Goal: Check status: Check status

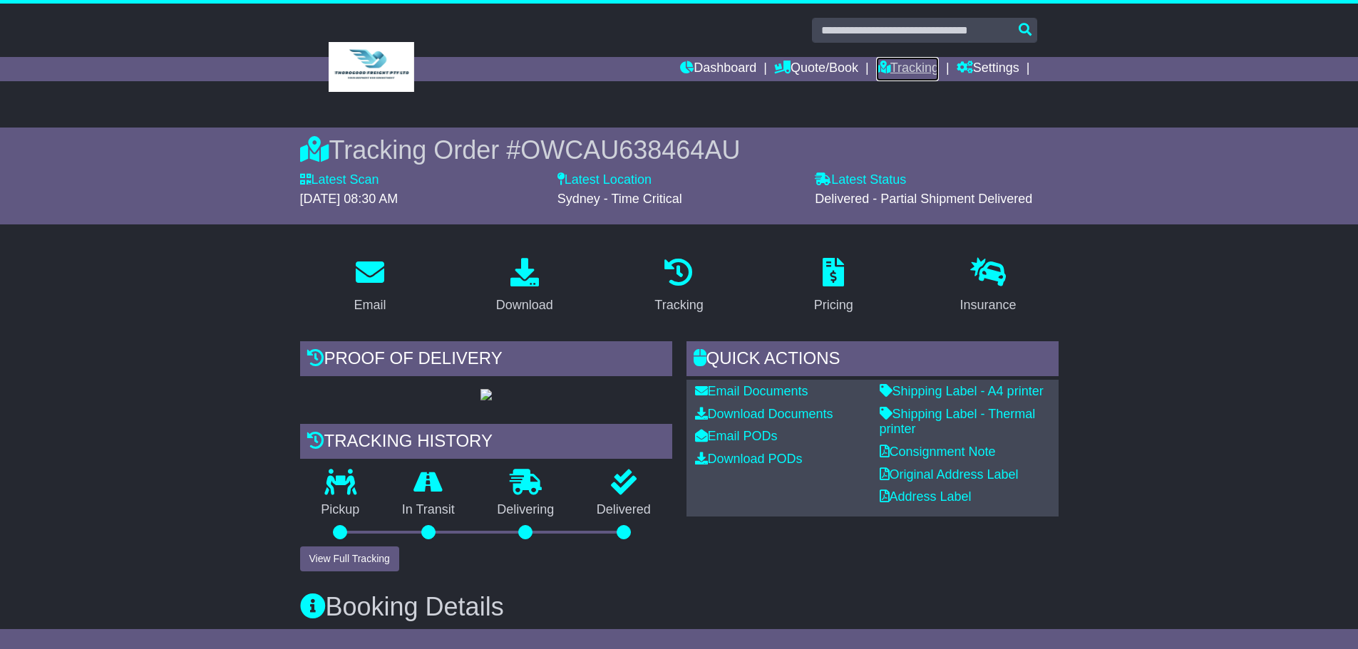
click at [904, 63] on link "Tracking" at bounding box center [907, 69] width 63 height 24
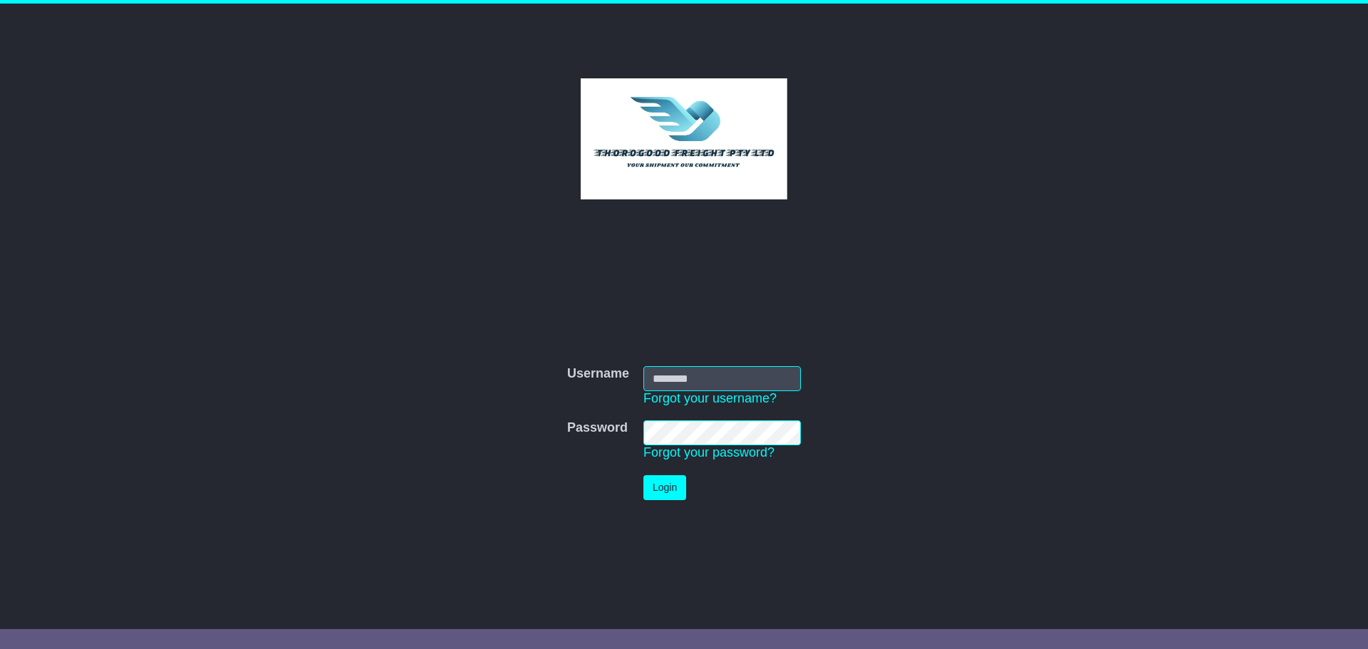
type input "****"
click at [669, 489] on button "Login" at bounding box center [665, 487] width 43 height 25
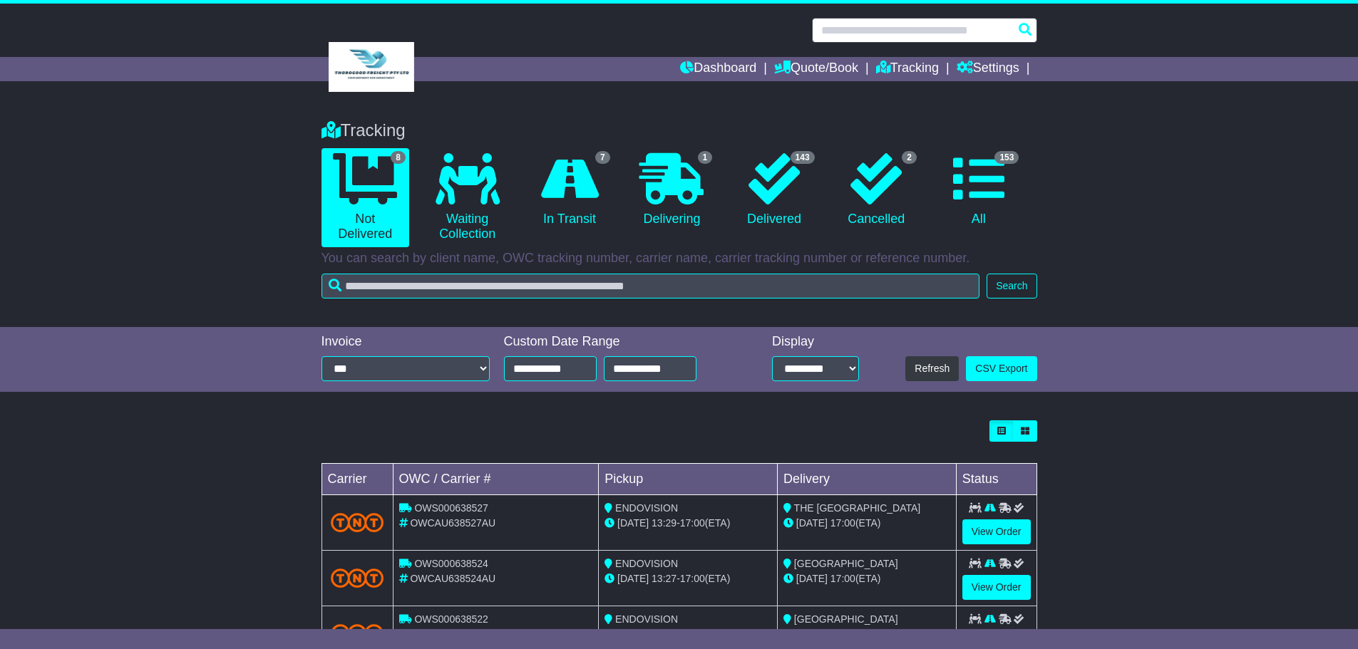
click at [857, 31] on input "text" at bounding box center [924, 30] width 225 height 25
type input "*"
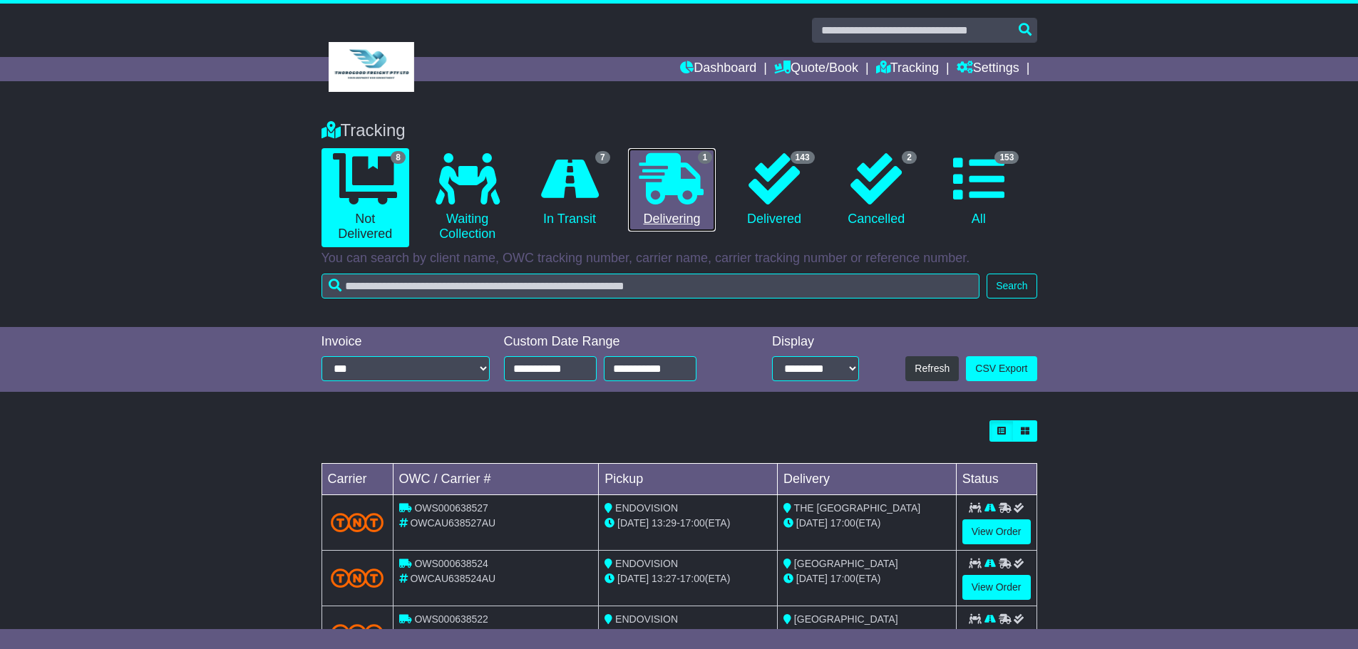
click at [673, 172] on icon at bounding box center [671, 178] width 64 height 51
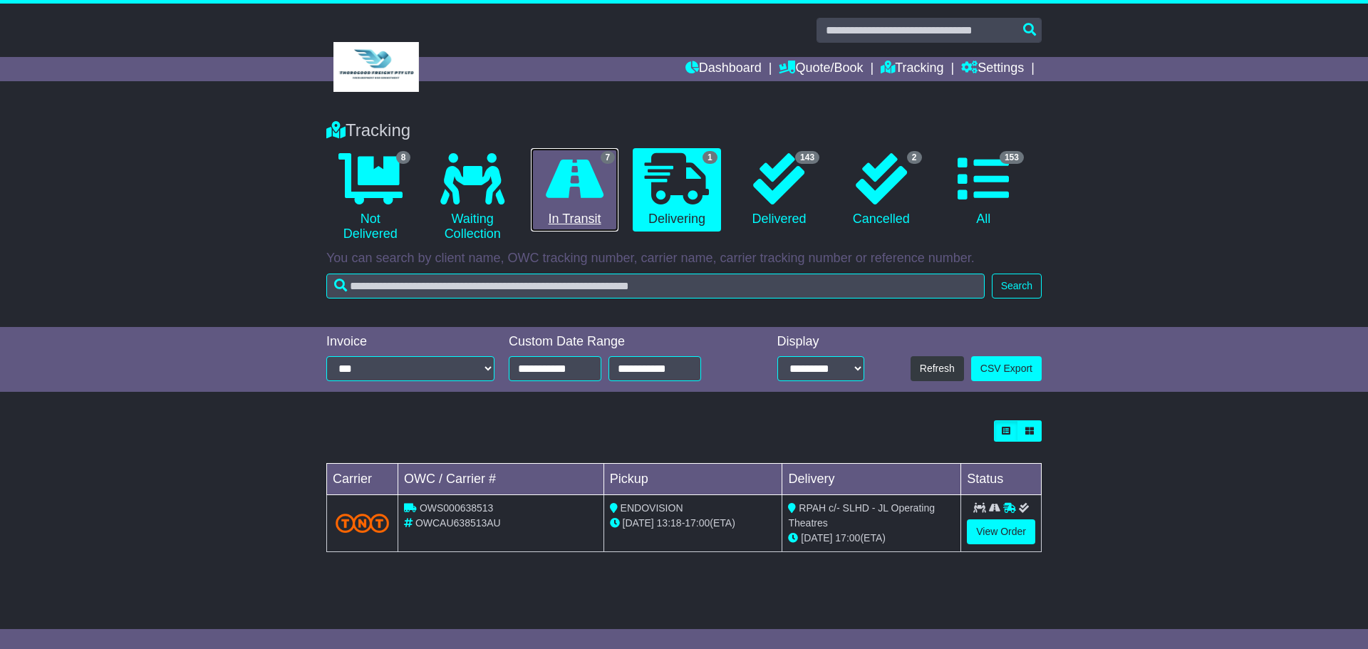
click at [588, 180] on icon at bounding box center [575, 178] width 58 height 51
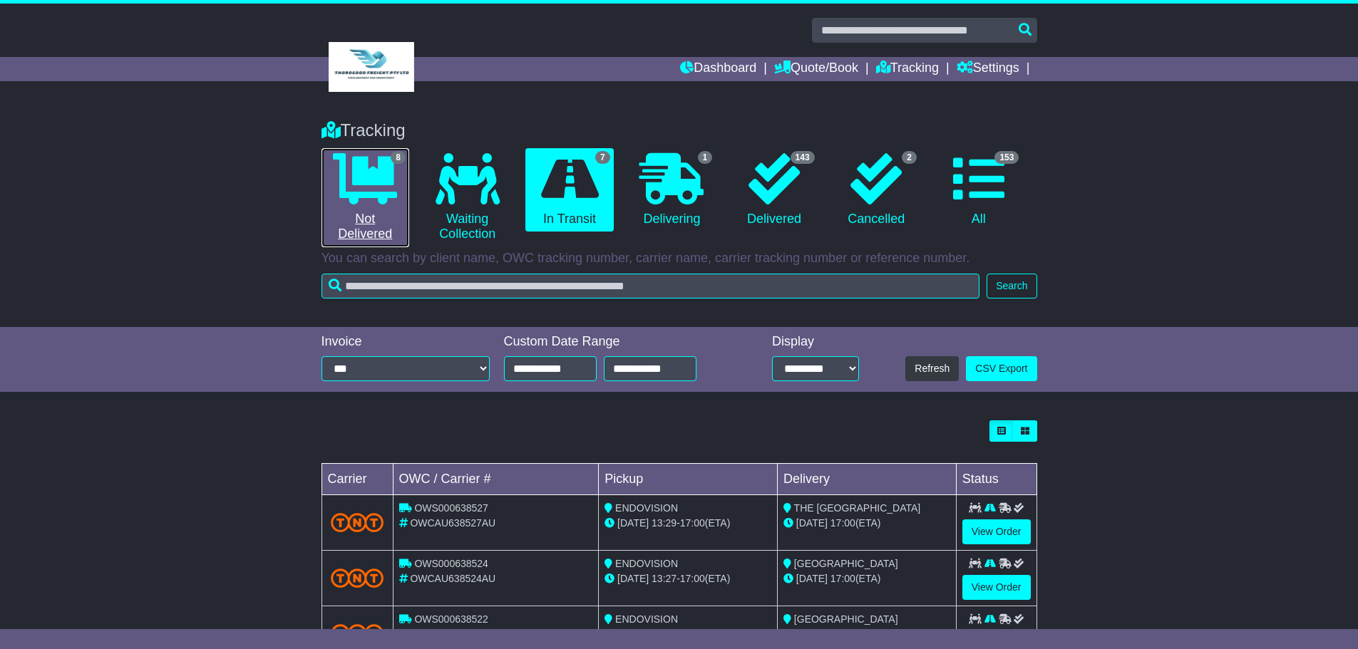
click at [358, 181] on icon at bounding box center [365, 178] width 64 height 51
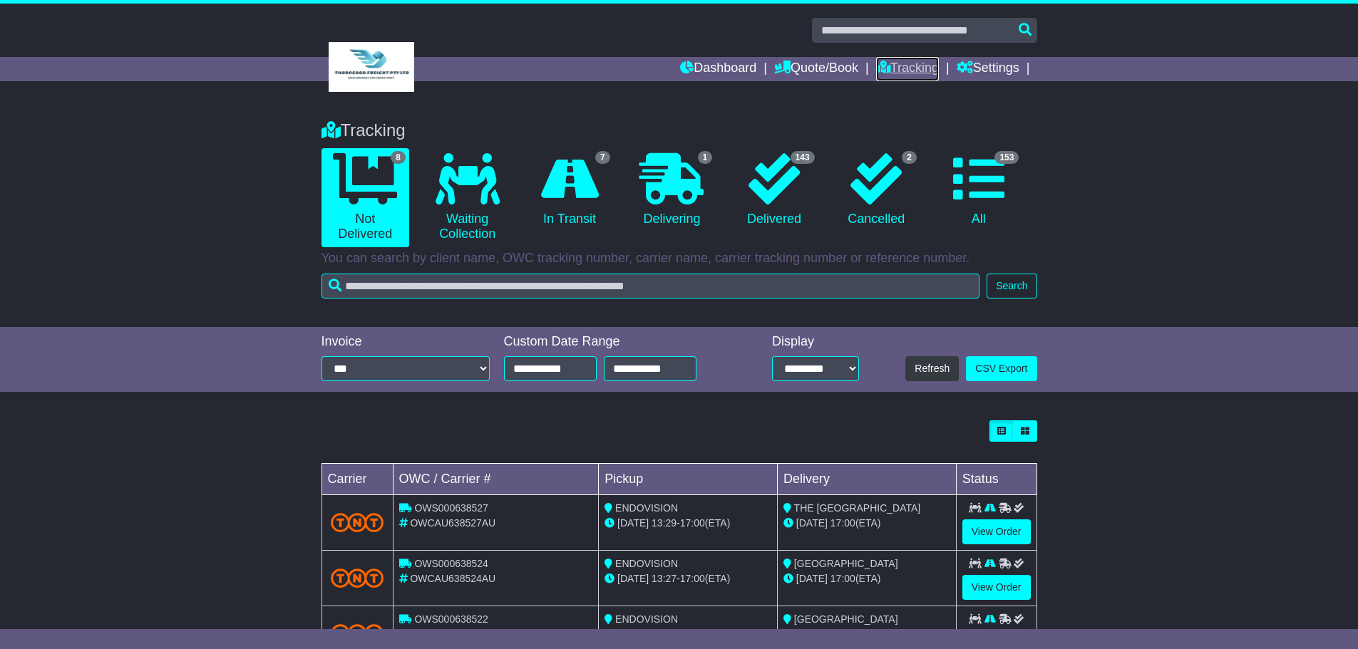
click at [897, 66] on link "Tracking" at bounding box center [907, 69] width 63 height 24
click at [847, 31] on input "text" at bounding box center [924, 30] width 225 height 25
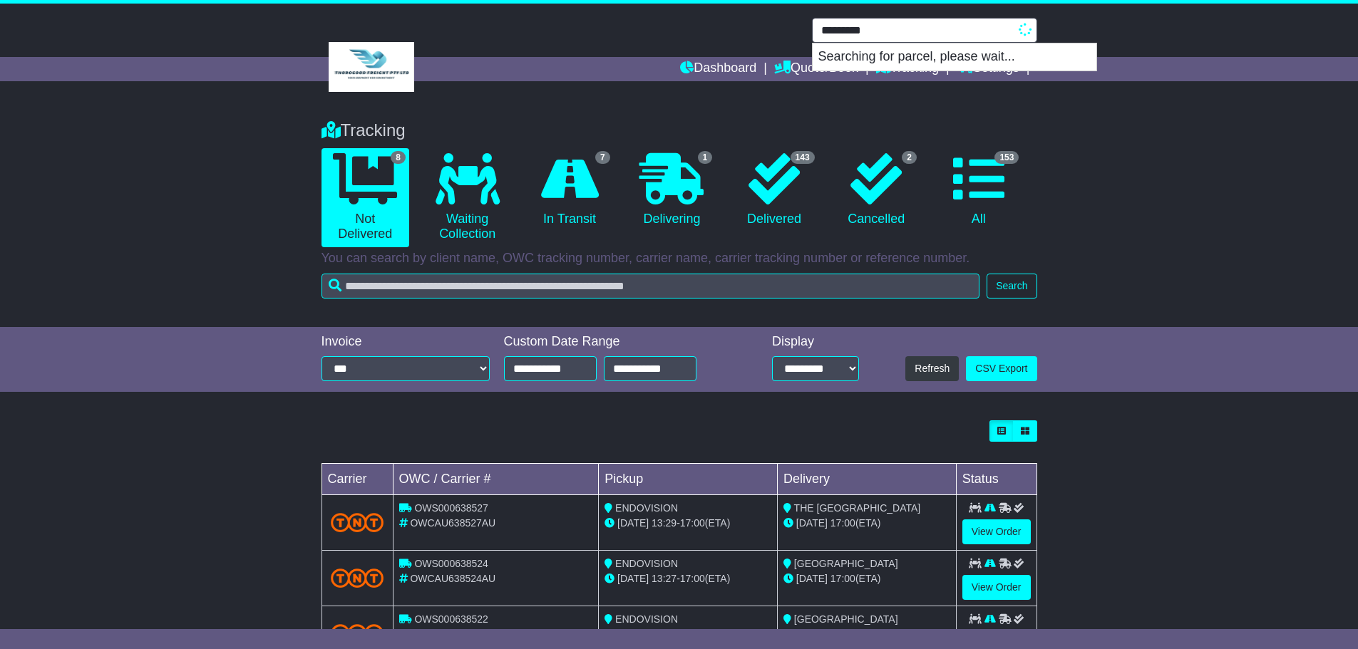
type input "*********"
drag, startPoint x: 883, startPoint y: 29, endPoint x: 772, endPoint y: 29, distance: 111.2
click at [773, 29] on div "********* No orders found which would match entered search key." at bounding box center [679, 30] width 730 height 25
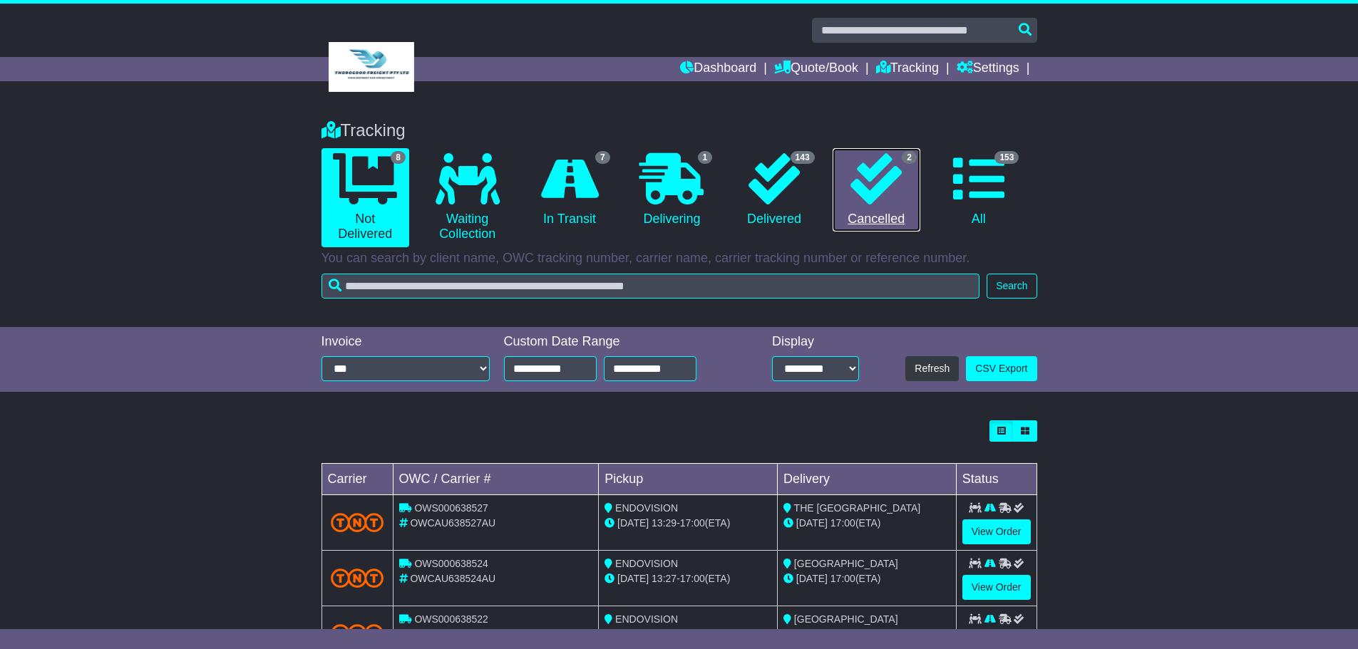
click at [868, 174] on icon at bounding box center [875, 178] width 51 height 51
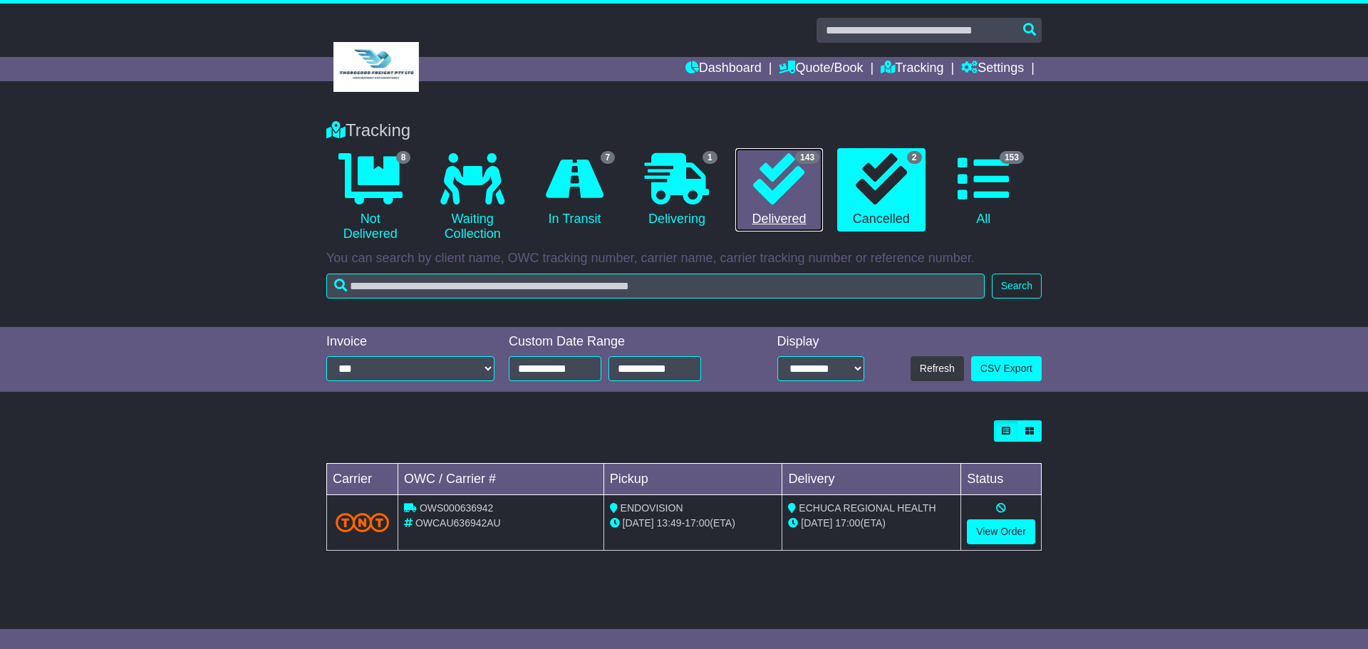
click at [775, 177] on icon at bounding box center [778, 178] width 51 height 51
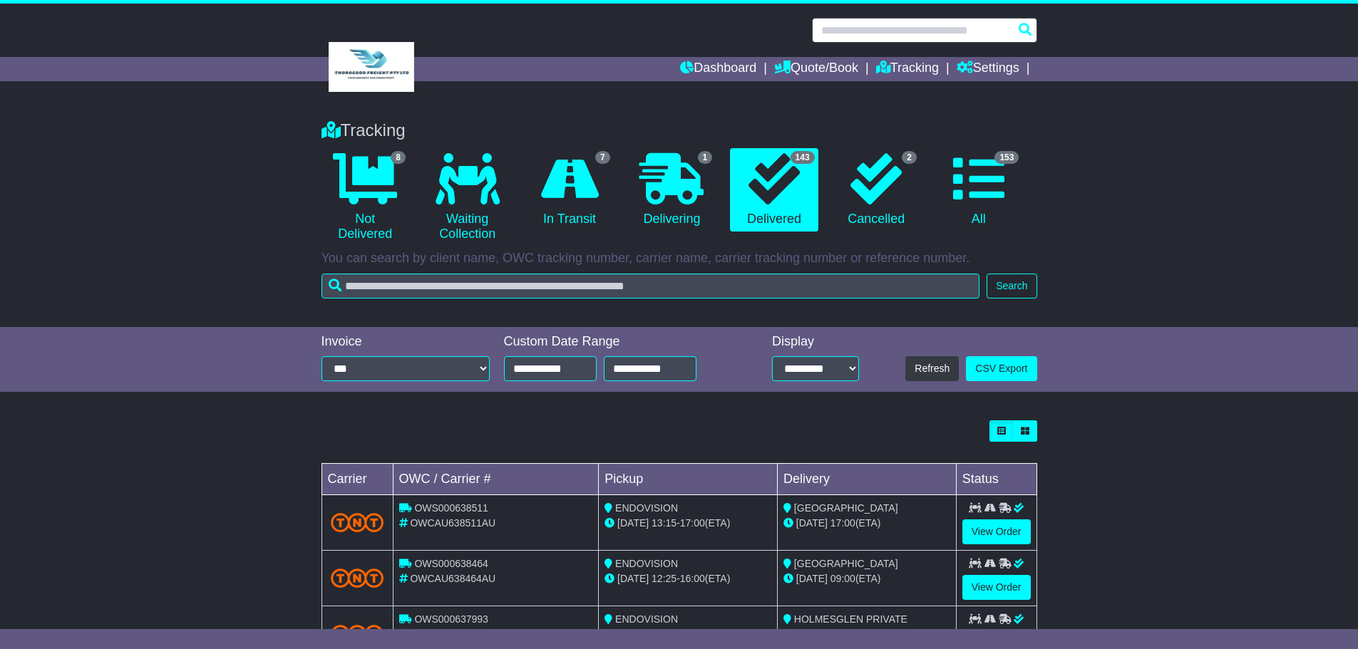
click at [849, 24] on input "text" at bounding box center [924, 30] width 225 height 25
click at [846, 28] on input "text" at bounding box center [924, 30] width 225 height 25
click at [862, 31] on input "text" at bounding box center [924, 30] width 225 height 25
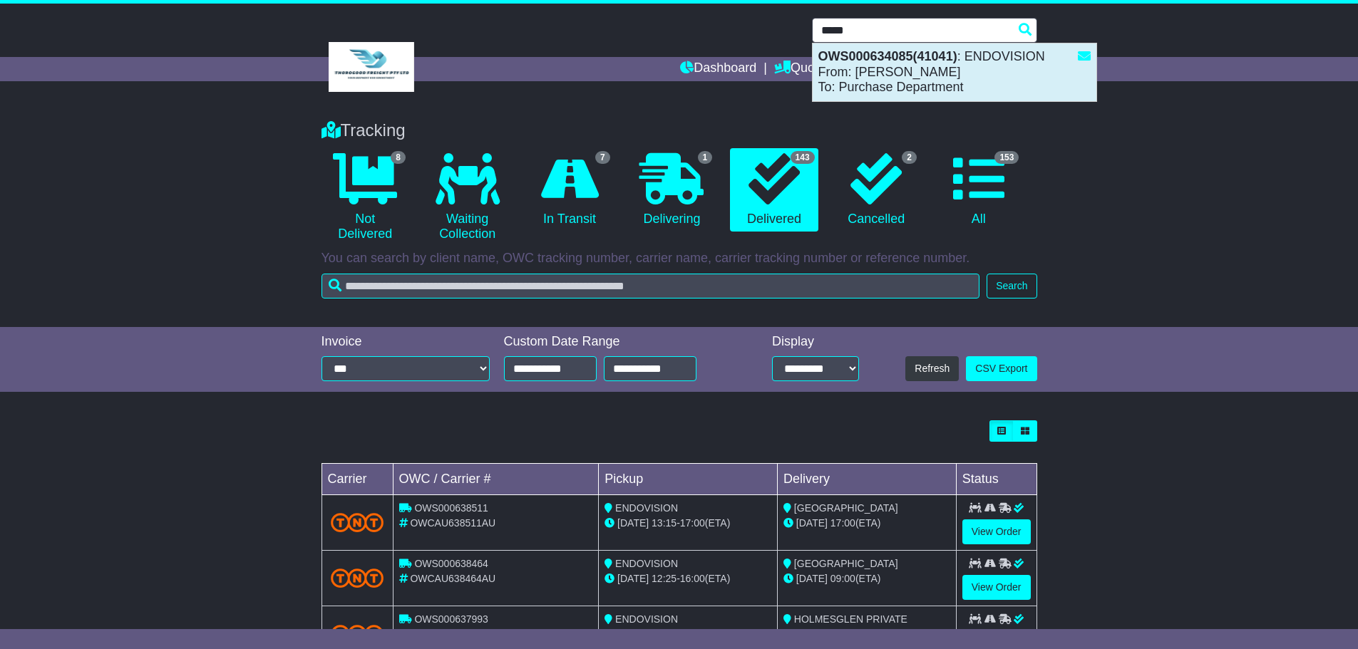
click at [889, 64] on div "OWS000634085(41041) : ENDOVISION From: Rhiannon Wilhelm To: Purchase Department" at bounding box center [954, 72] width 284 height 58
type input "**********"
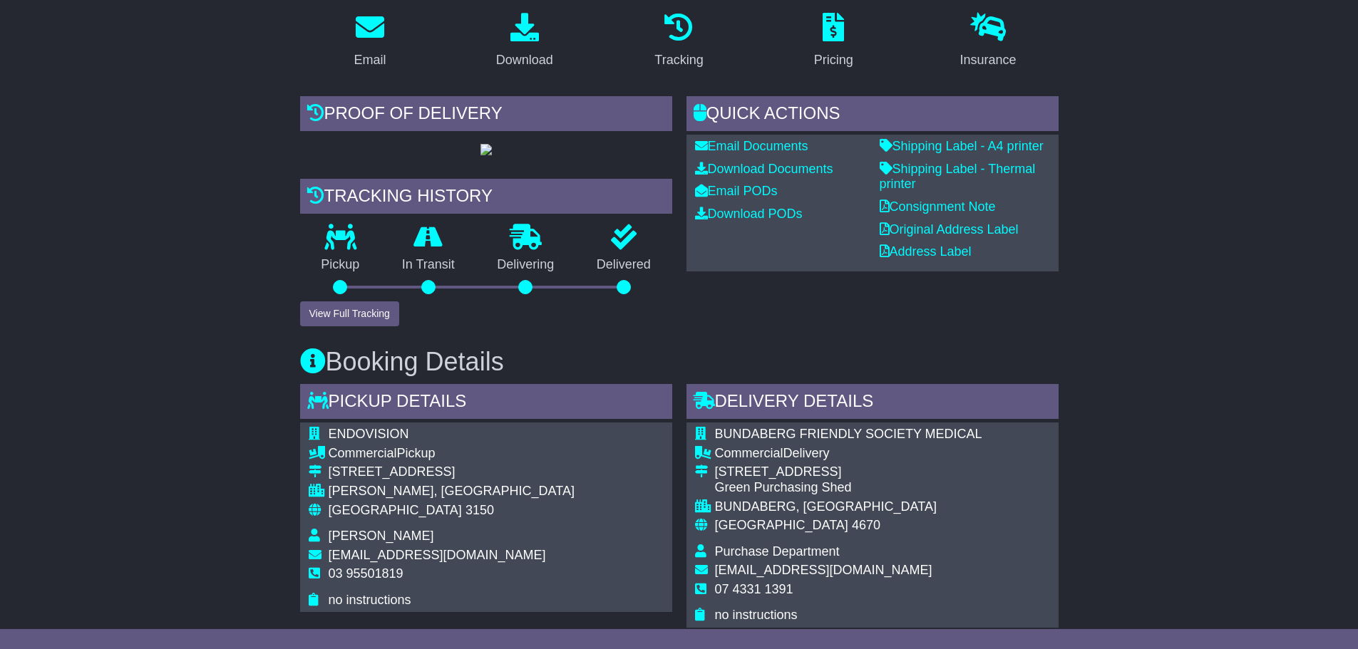
scroll to position [214, 0]
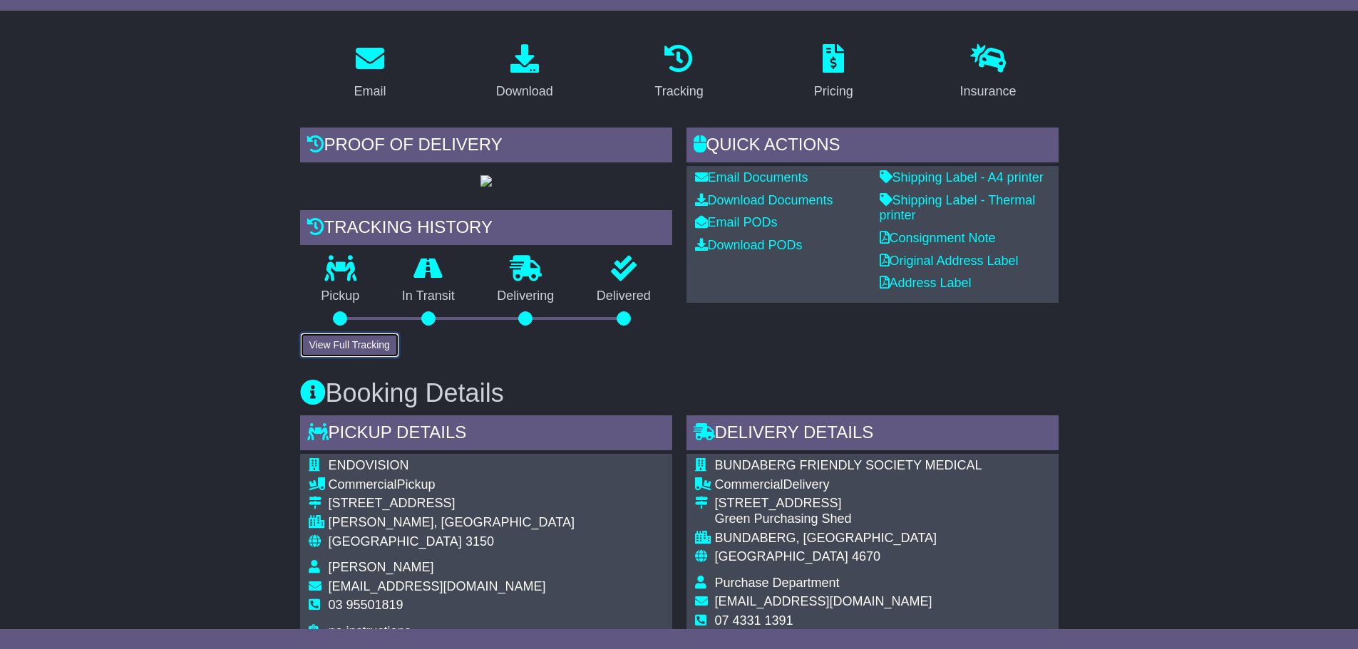
click at [346, 358] on button "View Full Tracking" at bounding box center [349, 345] width 99 height 25
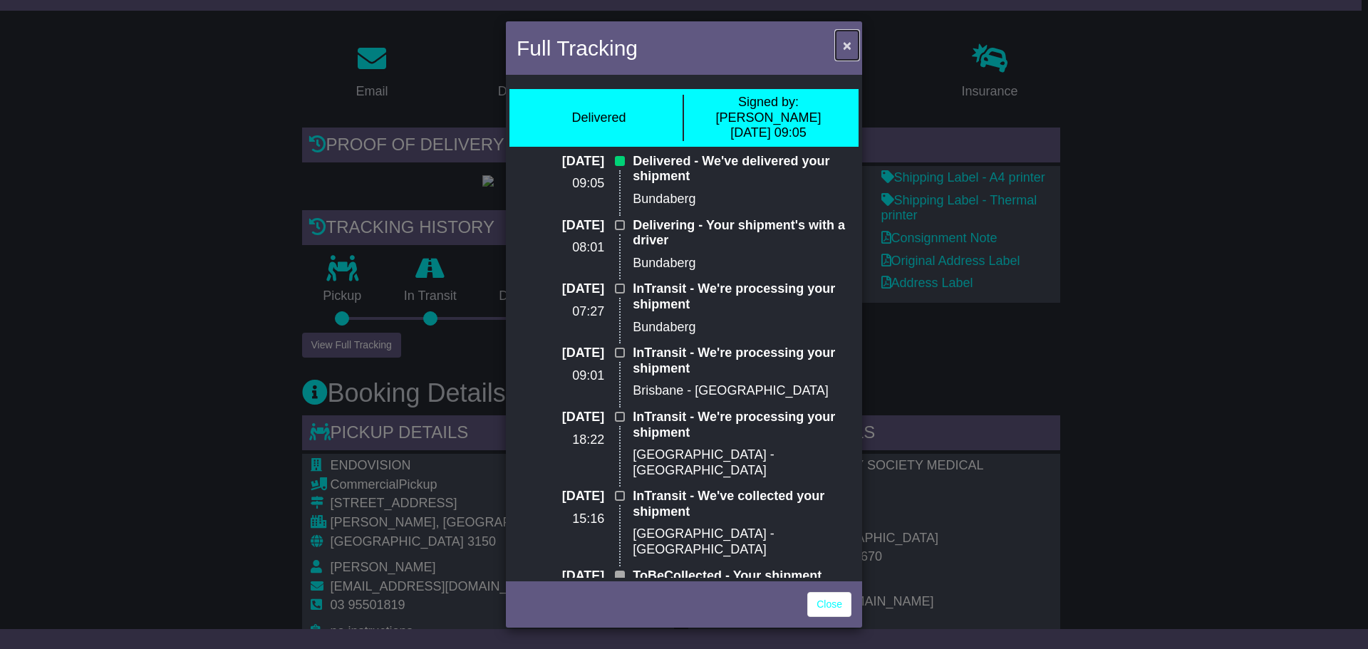
click at [847, 43] on span "×" at bounding box center [847, 45] width 9 height 16
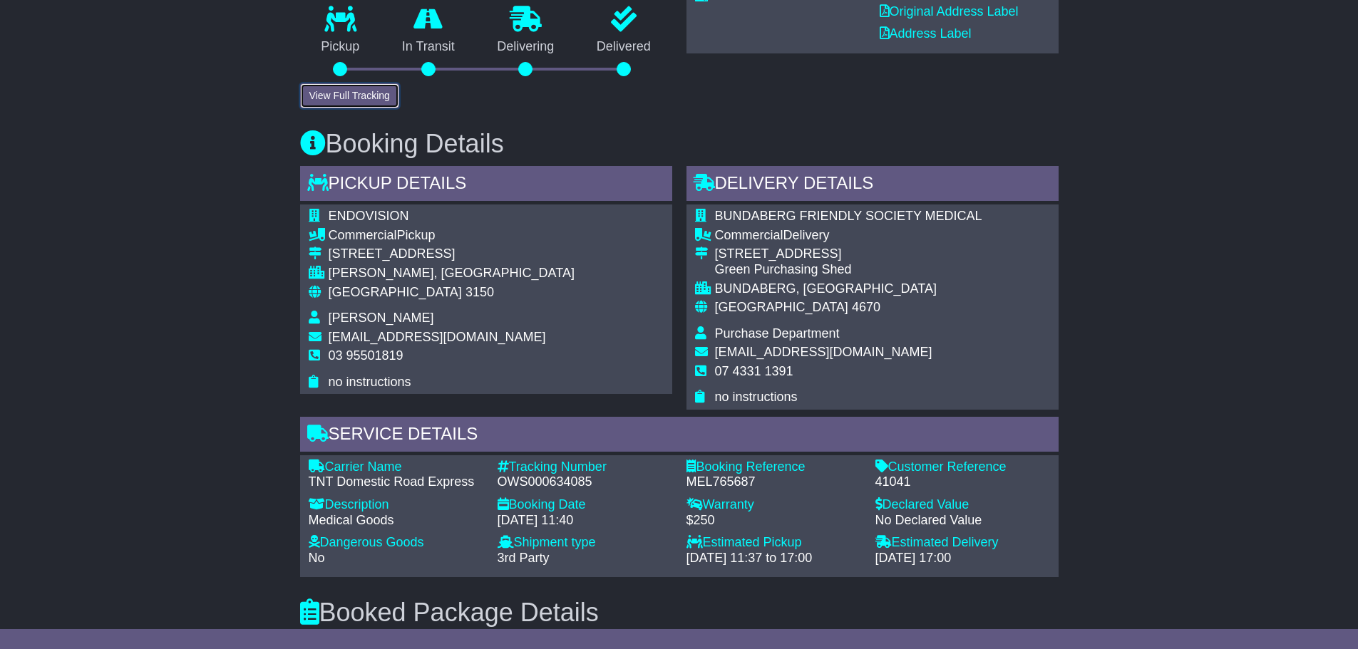
scroll to position [499, 0]
